Goal: Browse casually: Explore the website without a specific task or goal

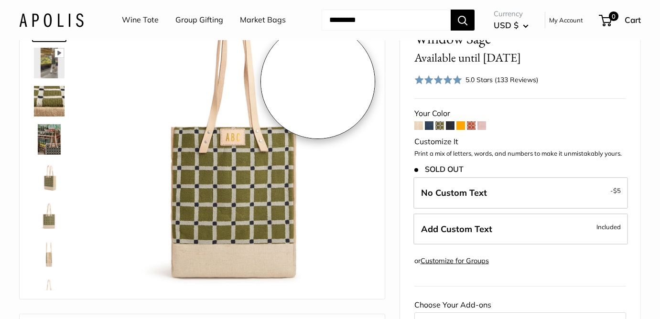
scroll to position [84, 0]
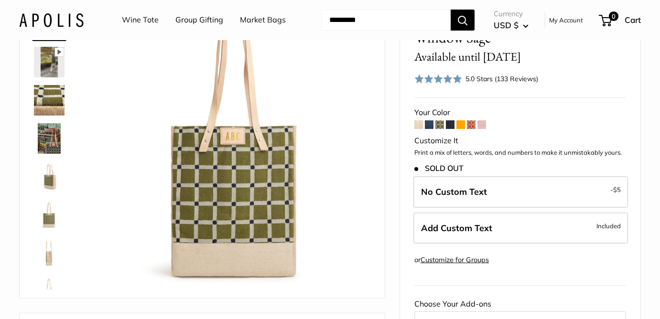
click at [430, 126] on span at bounding box center [429, 124] width 9 height 9
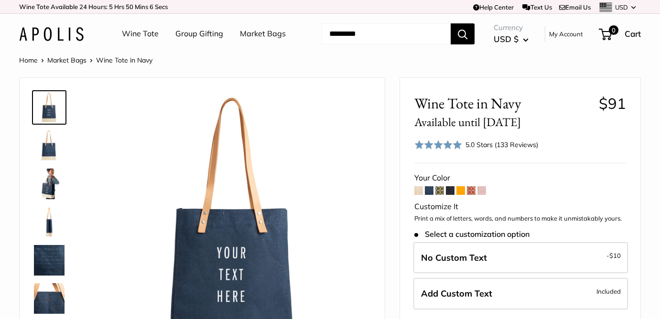
click at [472, 192] on span at bounding box center [471, 190] width 9 height 9
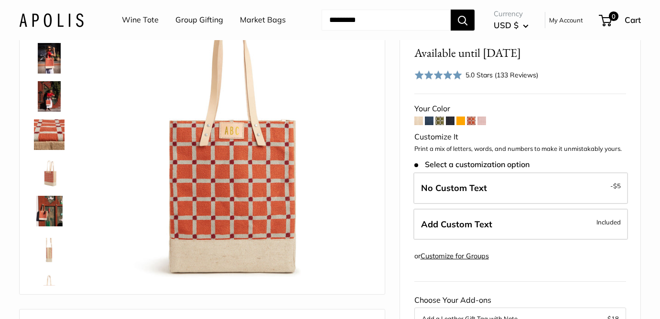
scroll to position [86, 0]
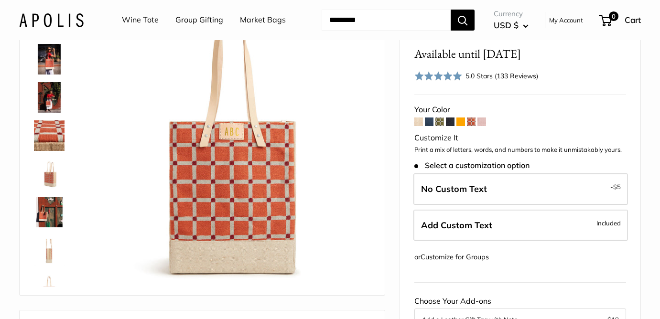
click at [480, 123] on span at bounding box center [481, 122] width 9 height 9
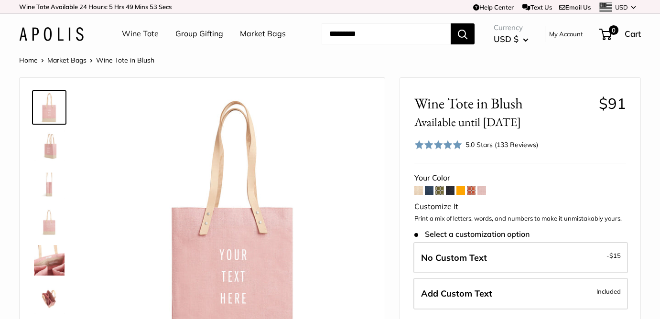
click at [452, 192] on span at bounding box center [450, 190] width 9 height 9
